Goal: Task Accomplishment & Management: Manage account settings

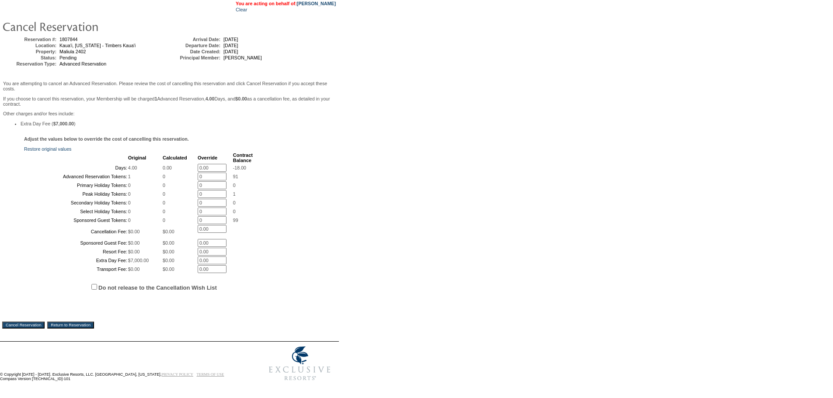
scroll to position [141, 0]
click at [95, 286] on input "Do not release to the Cancellation Wish List" at bounding box center [94, 287] width 6 height 6
checkbox input "true"
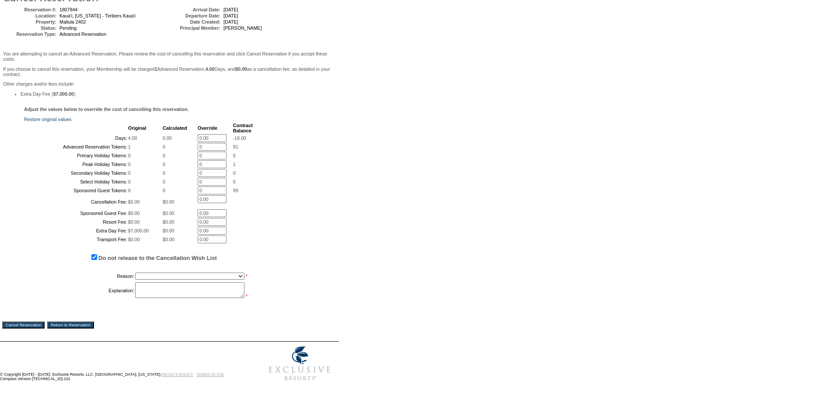
click at [159, 280] on select "Creating Continuous Stay Days Booked After Cancellation Experiential / Hotel / …" at bounding box center [189, 276] width 109 height 7
select select "1026"
click at [135, 280] on select "Creating Continuous Stay Days Booked After Cancellation Experiential / Hotel / …" at bounding box center [189, 276] width 109 height 7
click at [166, 298] on textarea at bounding box center [189, 290] width 109 height 16
type textarea "will re-book-LC"
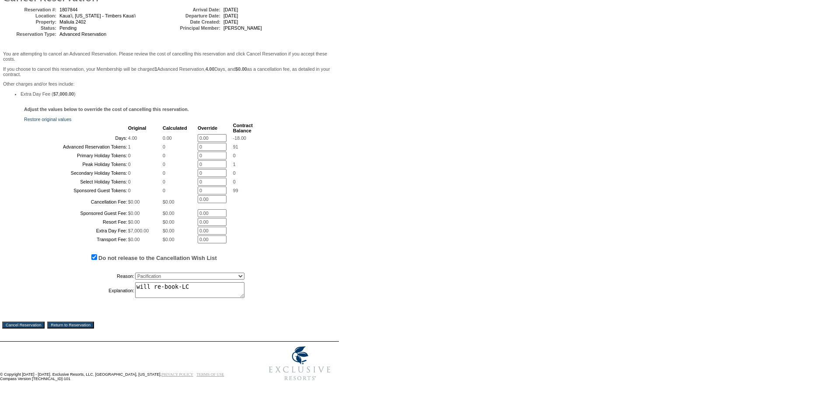
click at [35, 329] on input "Cancel Reservation" at bounding box center [23, 325] width 42 height 7
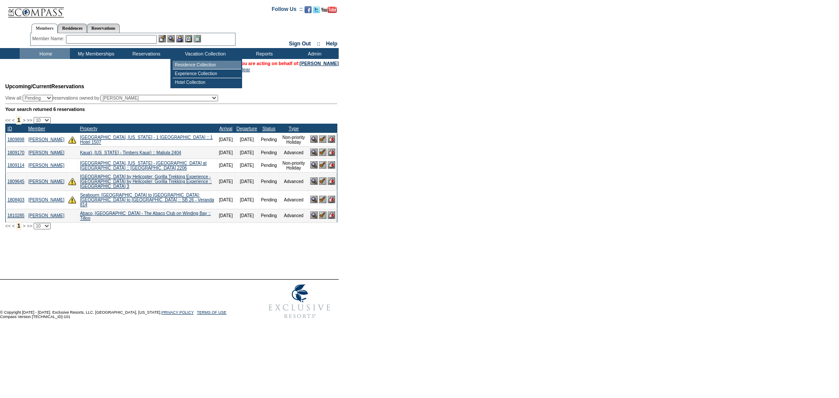
click at [204, 63] on td "Residence Collection" at bounding box center [207, 65] width 69 height 9
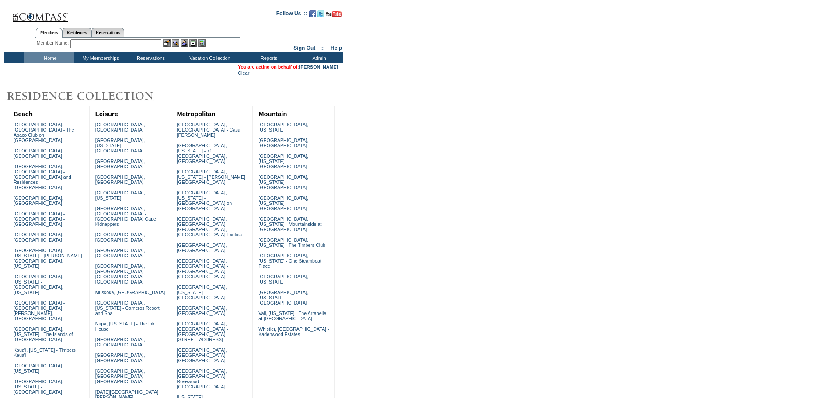
click at [325, 66] on link "[PERSON_NAME]" at bounding box center [318, 66] width 39 height 5
click at [125, 45] on input "text" at bounding box center [115, 43] width 91 height 9
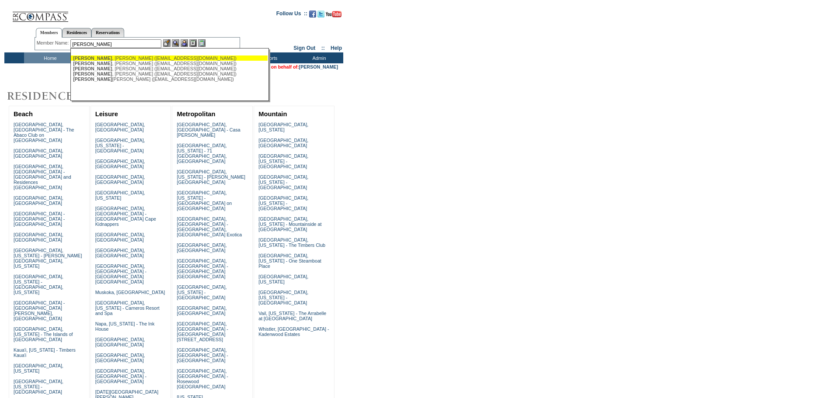
click at [129, 57] on div "Lyons , Bill (bill@lyonsemail.com)" at bounding box center [169, 58] width 192 height 5
type input "Lyons, Bill (bill@lyonsemail.com)"
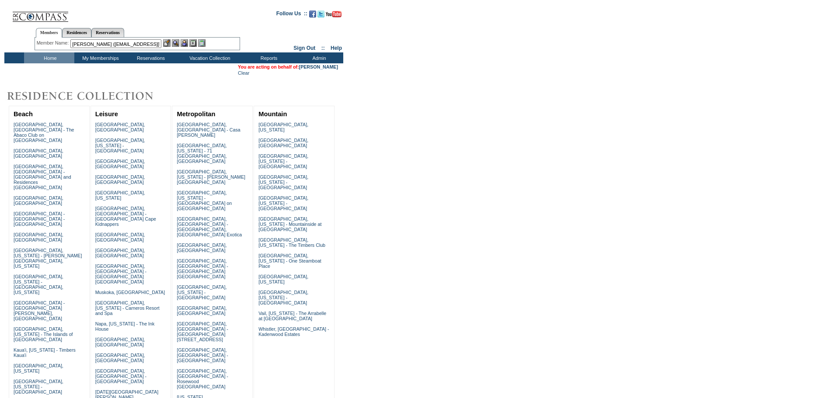
click at [187, 42] on img at bounding box center [184, 42] width 7 height 7
click at [178, 42] on img at bounding box center [175, 42] width 7 height 7
